Goal: Navigation & Orientation: Find specific page/section

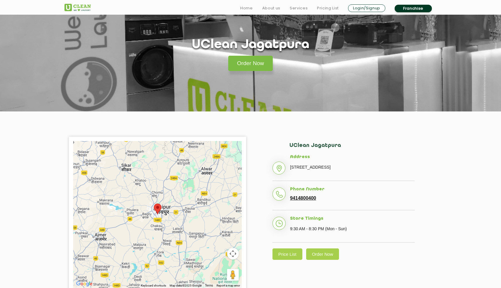
scroll to position [101, 0]
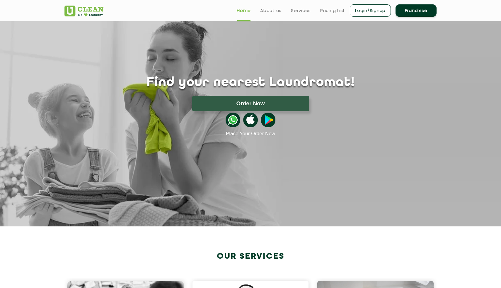
click at [271, 19] on header "Home About us Services Pricing List Login/Signup Franchise" at bounding box center [250, 10] width 501 height 21
click at [271, 11] on link "About us" at bounding box center [270, 10] width 21 height 7
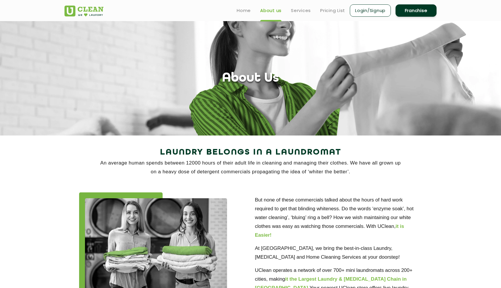
click at [245, 7] on li "Home" at bounding box center [244, 10] width 14 height 7
click at [246, 9] on link "Home" at bounding box center [244, 10] width 14 height 7
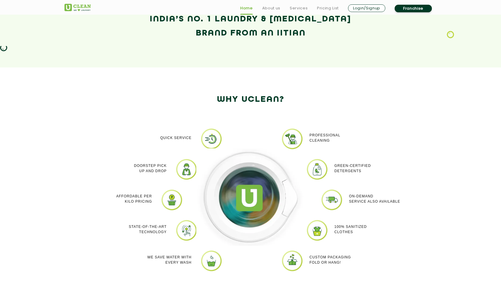
scroll to position [438, 0]
